Goal: Navigation & Orientation: Find specific page/section

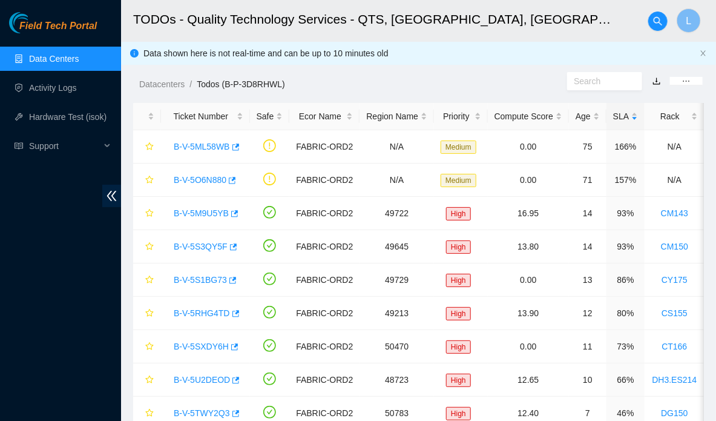
click at [41, 26] on span "Field Tech Portal" at bounding box center [58, 27] width 78 height 12
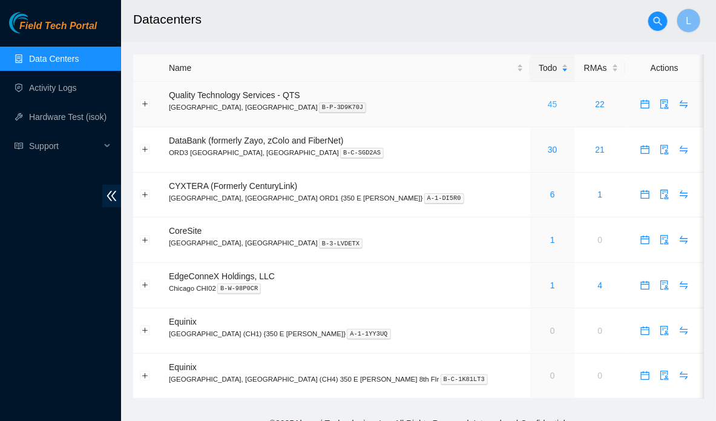
click at [548, 104] on link "45" at bounding box center [553, 104] width 10 height 10
